Goal: Transaction & Acquisition: Purchase product/service

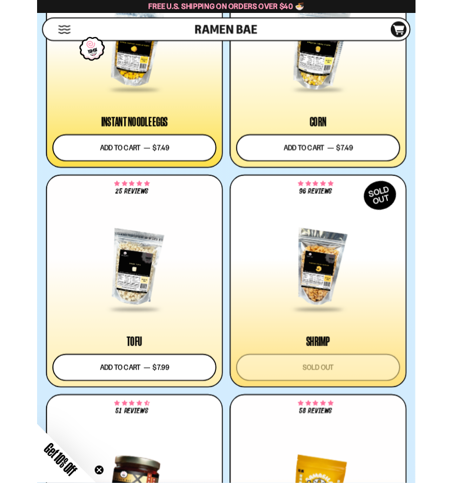
scroll to position [2281, 0]
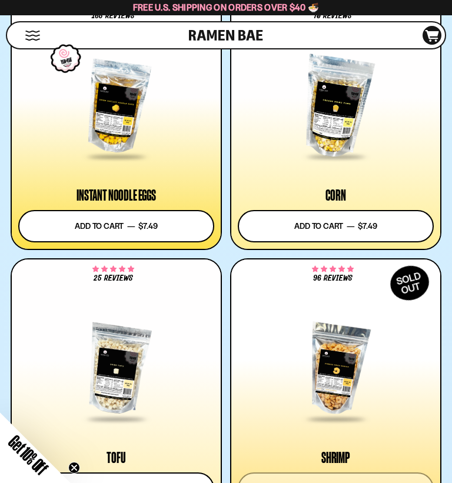
click at [115, 117] on div at bounding box center [116, 107] width 196 height 102
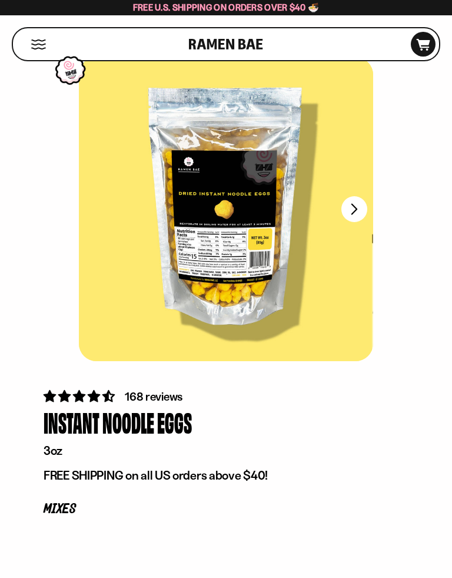
click at [238, 254] on div at bounding box center [225, 209] width 294 height 304
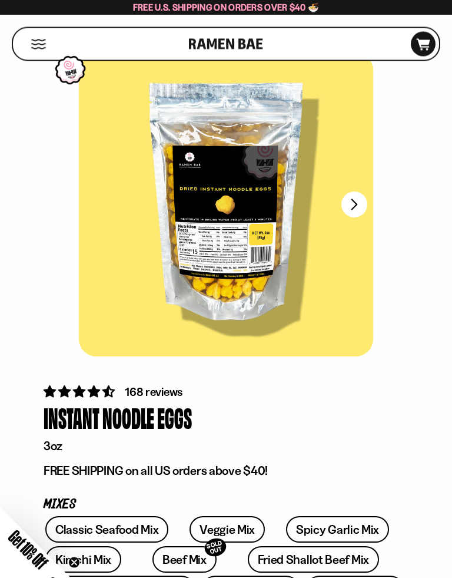
scroll to position [24, 0]
click at [356, 201] on button "FADCB6FD-DFAB-4417-9F21-029242090B77" at bounding box center [355, 204] width 26 height 26
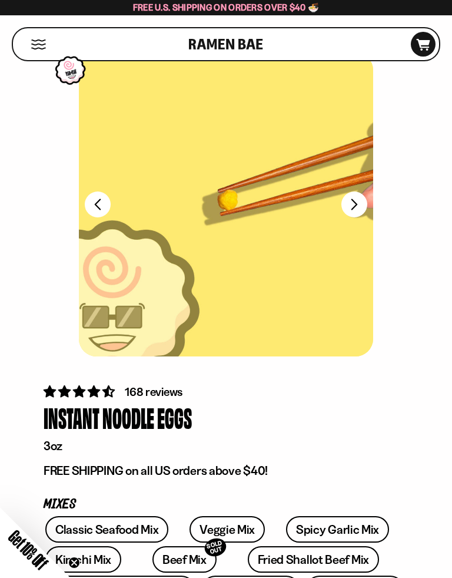
click at [357, 204] on button "FADCB6FD-DFAB-4417-9F21-029242090B77" at bounding box center [355, 204] width 26 height 26
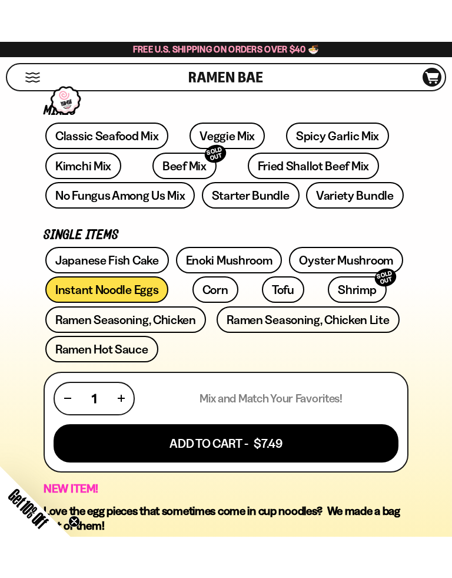
scroll to position [445, 0]
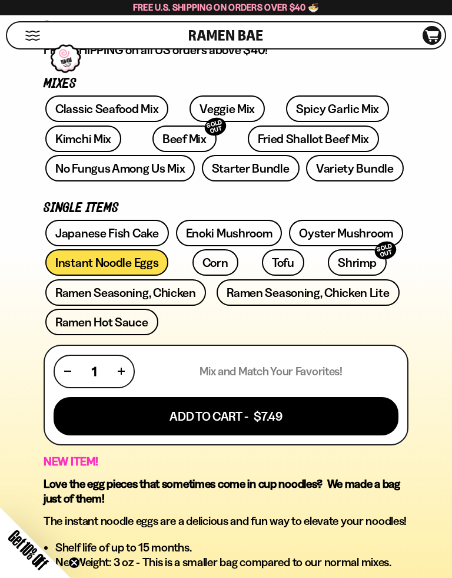
click at [236, 413] on button "Add To Cart - $7.49" at bounding box center [226, 416] width 345 height 38
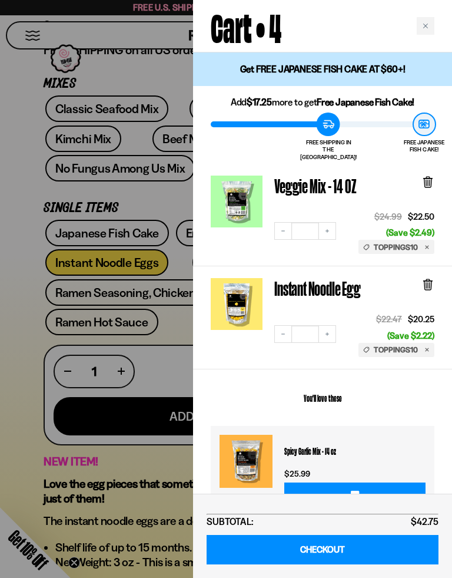
click at [429, 178] on icon at bounding box center [428, 182] width 7 height 9
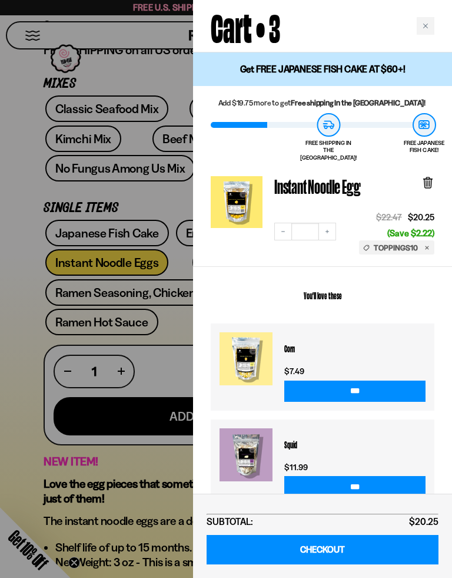
click at [287, 223] on button "Decrease quantity" at bounding box center [283, 232] width 18 height 18
click at [14, 288] on div at bounding box center [226, 289] width 452 height 578
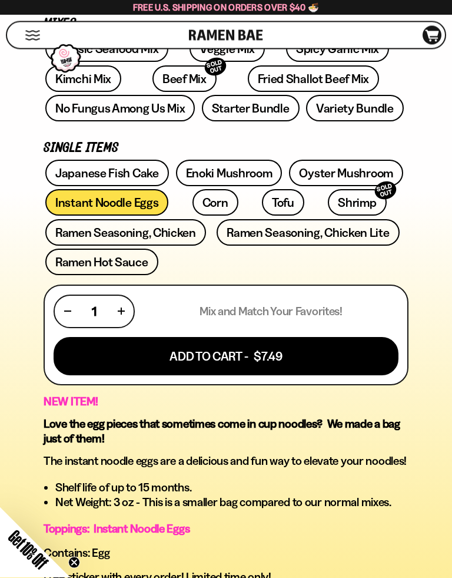
scroll to position [505, 0]
click at [194, 201] on link "Corn" at bounding box center [216, 202] width 46 height 26
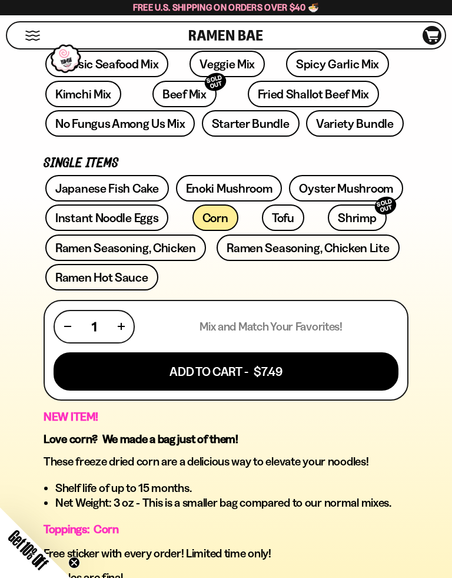
scroll to position [495, 0]
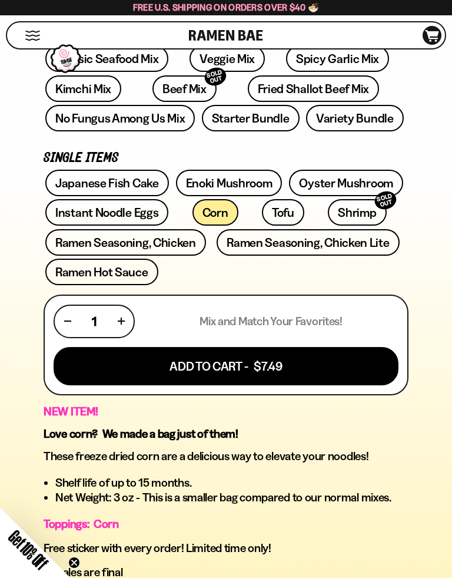
click at [349, 241] on link "Ramen Seasoning, Chicken Lite" at bounding box center [308, 242] width 183 height 26
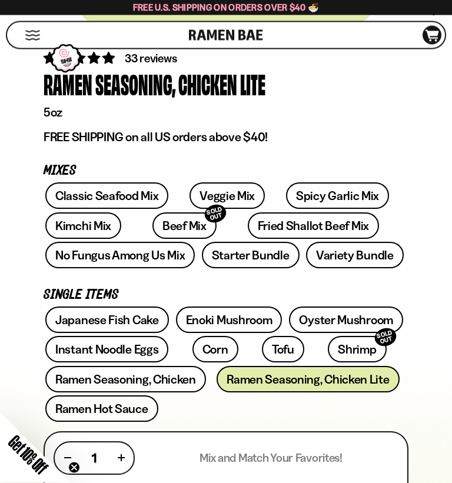
scroll to position [357, 0]
click at [251, 256] on link "Starter Bundle" at bounding box center [251, 255] width 98 height 26
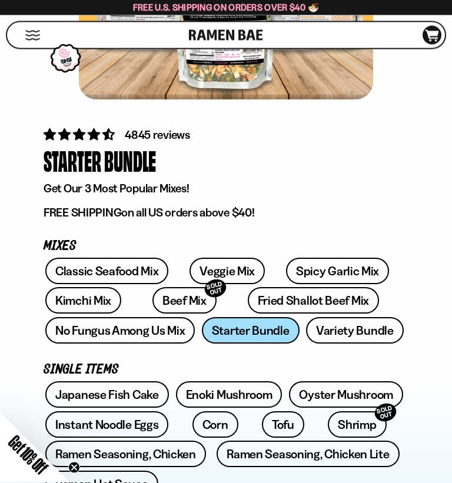
scroll to position [281, 0]
click at [435, 35] on icon at bounding box center [433, 36] width 14 height 12
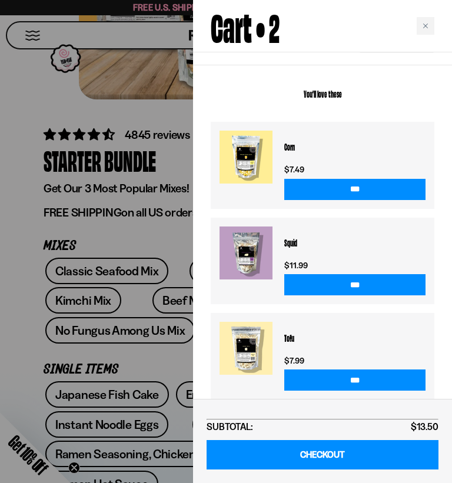
scroll to position [199, 0]
